Goal: Transaction & Acquisition: Purchase product/service

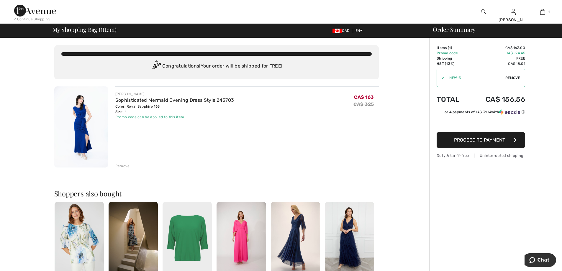
click at [307, 229] on img at bounding box center [295, 239] width 49 height 74
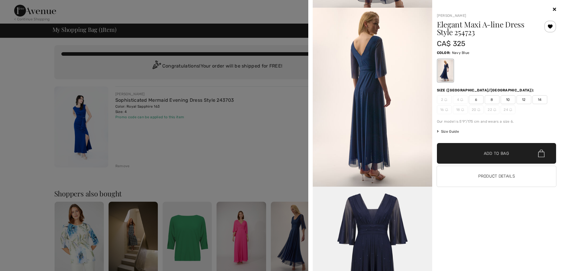
scroll to position [620, 0]
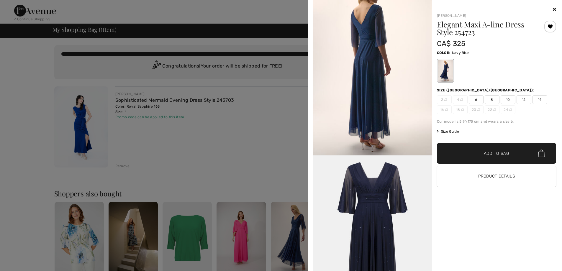
click at [556, 8] on icon at bounding box center [554, 9] width 3 height 5
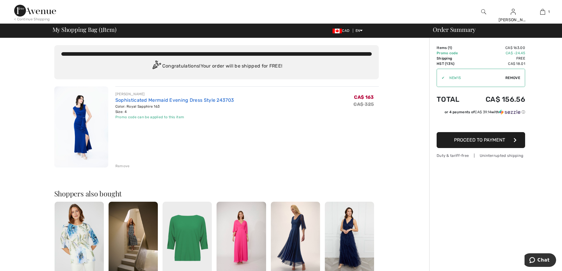
click at [150, 101] on link "Sophisticated Mermaid Evening Dress Style 243703" at bounding box center [174, 100] width 119 height 6
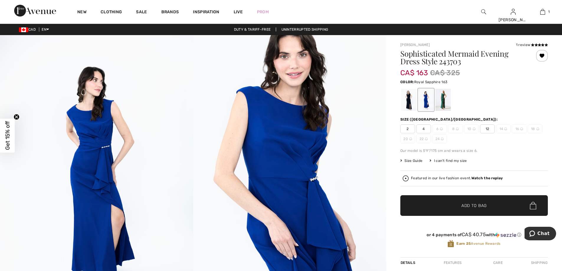
click at [485, 12] on img at bounding box center [484, 11] width 5 height 7
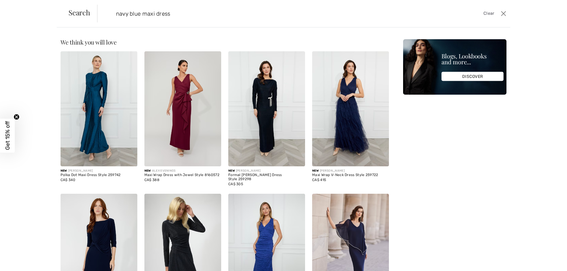
type input "navy blue maxi dress"
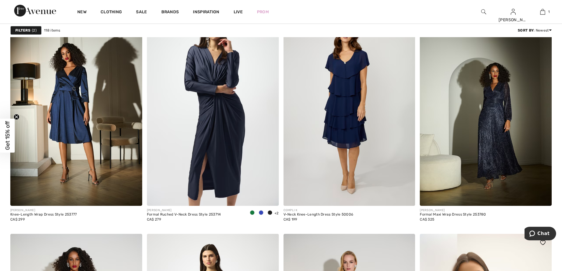
scroll to position [1269, 0]
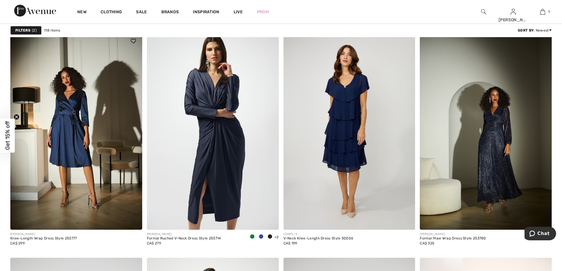
click at [134, 39] on img at bounding box center [133, 41] width 5 height 5
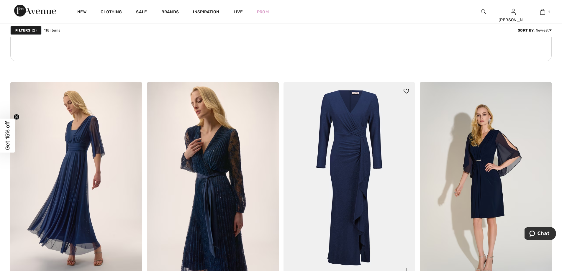
scroll to position [1004, 0]
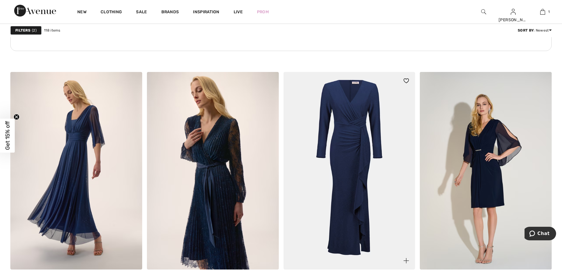
click at [365, 191] on img at bounding box center [350, 171] width 132 height 198
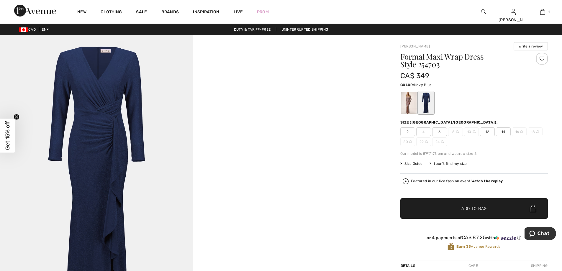
click at [87, 118] on img at bounding box center [96, 180] width 193 height 290
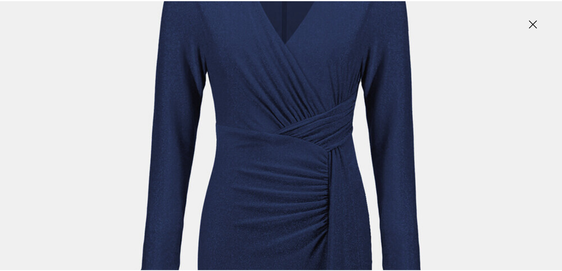
scroll to position [207, 0]
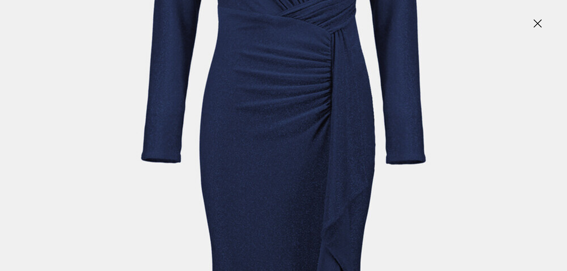
click at [540, 24] on img at bounding box center [538, 24] width 30 height 30
